Goal: Information Seeking & Learning: Find specific fact

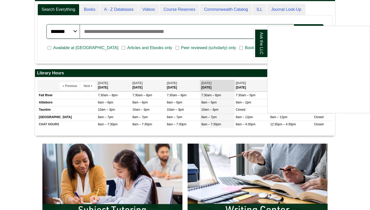
scroll to position [133, 223]
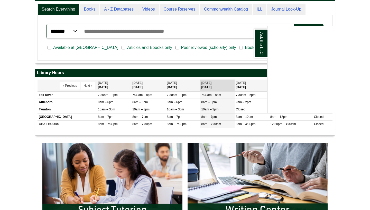
click at [158, 31] on div "Ask the LLC" at bounding box center [185, 105] width 370 height 210
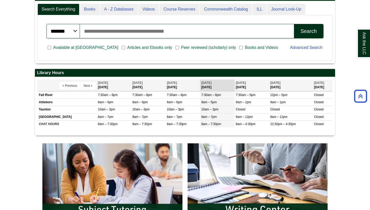
click at [158, 31] on input "Search articles, books, journals & more" at bounding box center [187, 31] width 214 height 14
type input "**********"
click at [294, 24] on button "Search" at bounding box center [309, 31] width 30 height 14
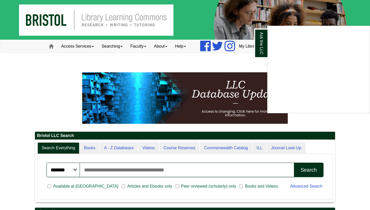
click at [220, 67] on div "Ask the LLC" at bounding box center [185, 105] width 370 height 210
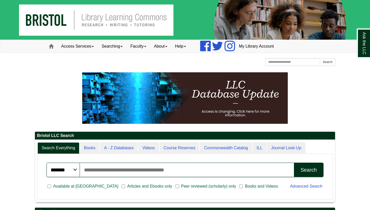
click at [307, 67] on div "Search the Website Search" at bounding box center [299, 62] width 74 height 9
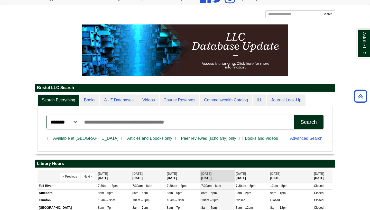
scroll to position [46, 0]
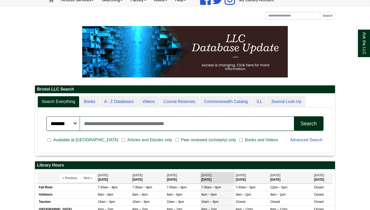
click at [107, 128] on input "Search articles, books, journals & more" at bounding box center [187, 123] width 214 height 14
type input "*"
type input "**********"
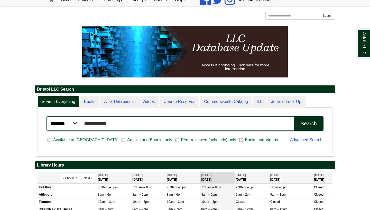
click at [294, 116] on button "Search" at bounding box center [309, 123] width 30 height 14
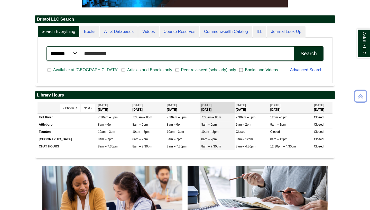
scroll to position [119, 0]
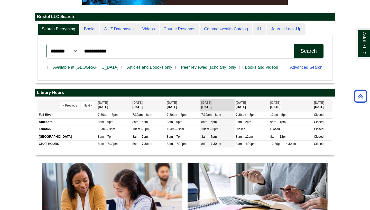
click at [303, 54] on div "Search" at bounding box center [309, 51] width 16 height 6
